Goal: Transaction & Acquisition: Purchase product/service

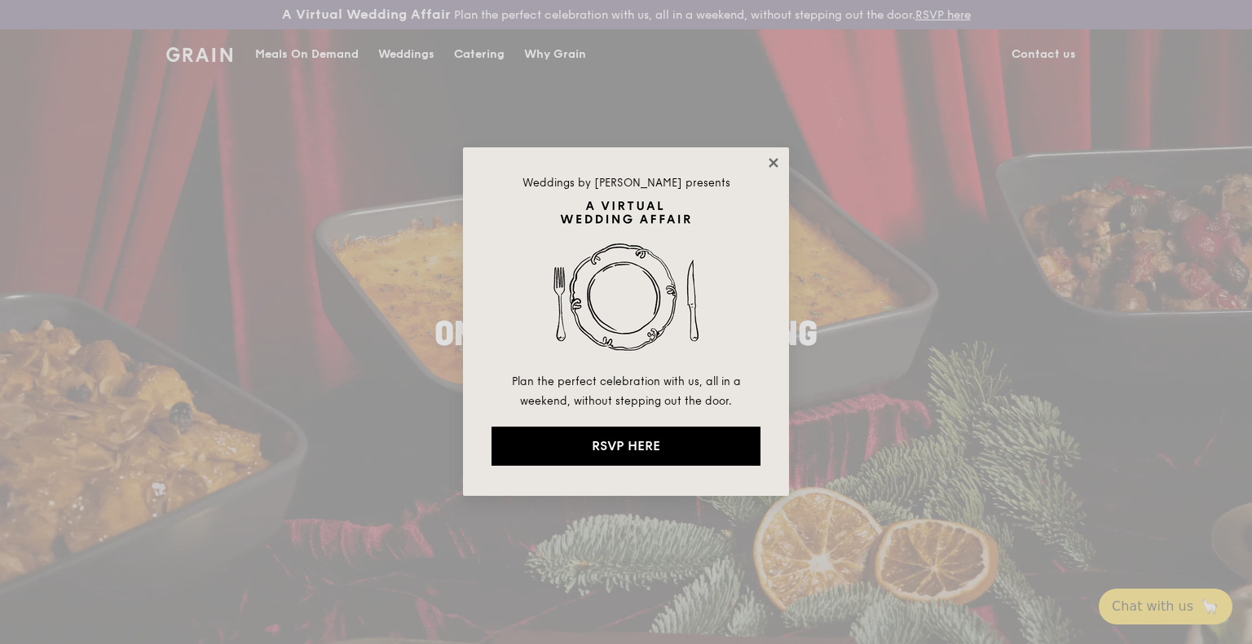
click at [773, 165] on icon at bounding box center [773, 163] width 15 height 15
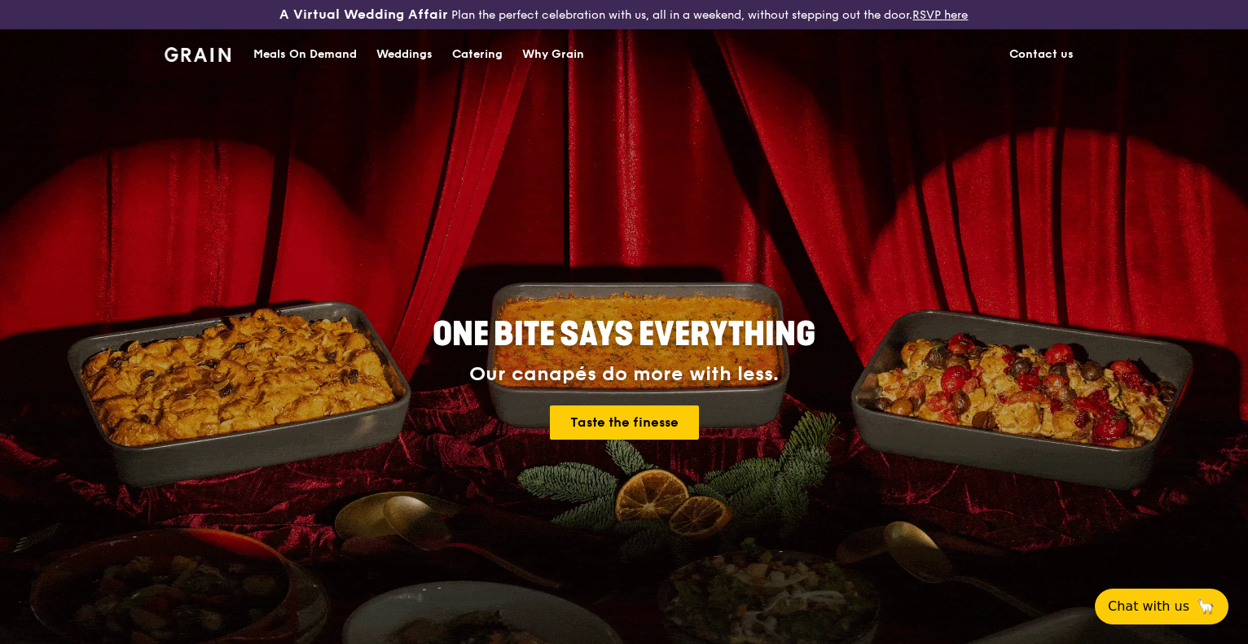
click at [473, 52] on div "Catering" at bounding box center [477, 54] width 51 height 49
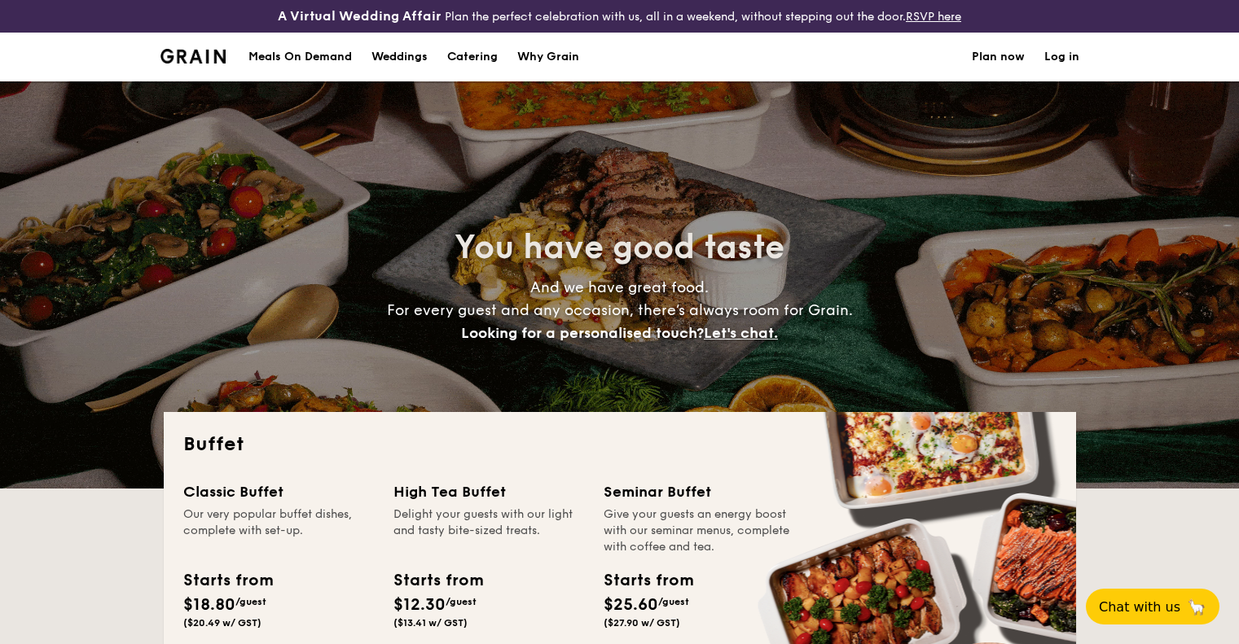
select select
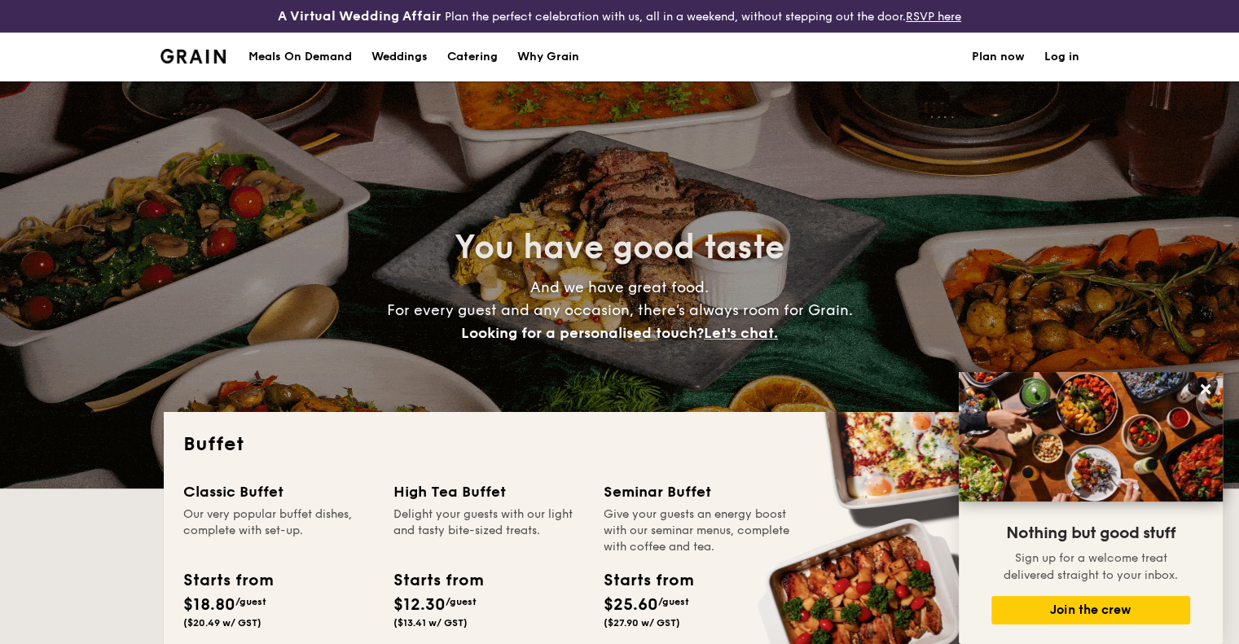
click at [327, 58] on div "Meals On Demand" at bounding box center [300, 57] width 103 height 49
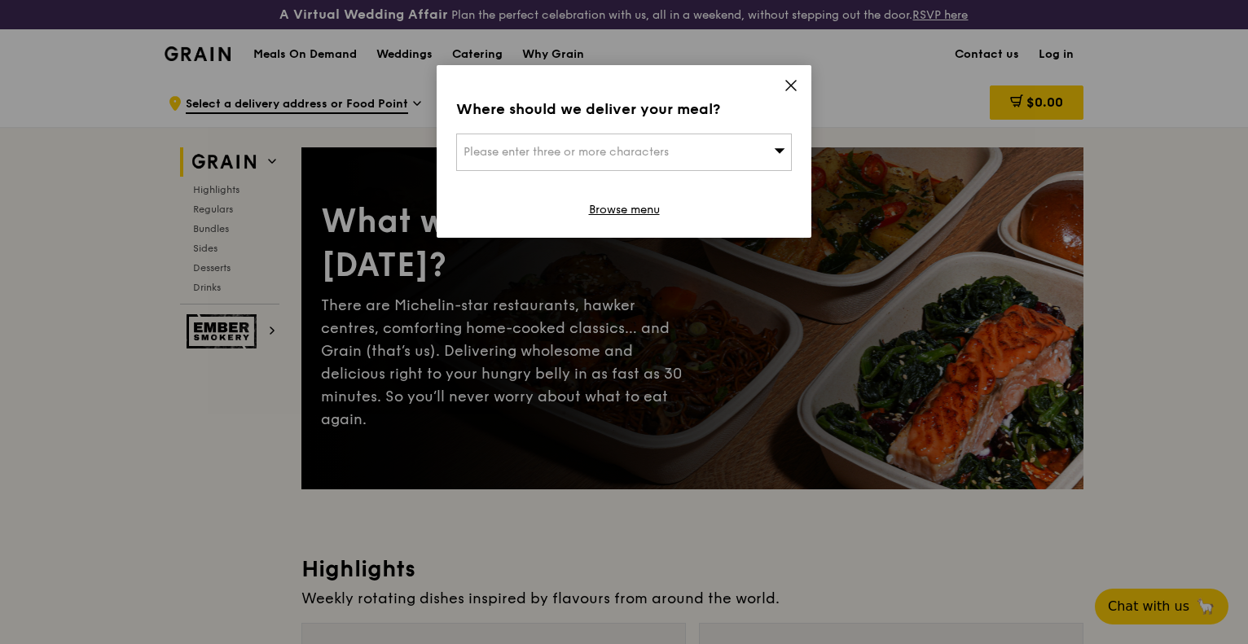
click at [795, 82] on icon at bounding box center [791, 85] width 15 height 15
